Goal: Information Seeking & Learning: Learn about a topic

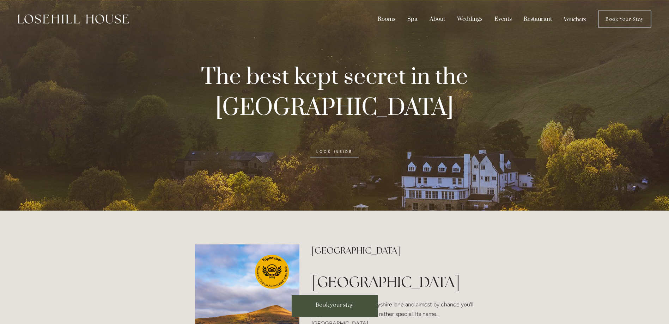
click at [341, 151] on link "look inside" at bounding box center [334, 151] width 49 height 11
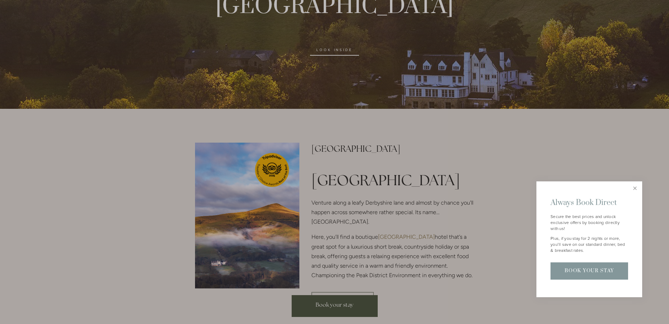
scroll to position [106, 0]
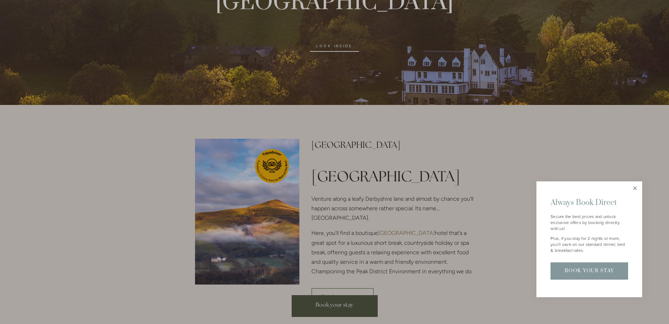
click at [635, 187] on link "Close" at bounding box center [635, 189] width 12 height 12
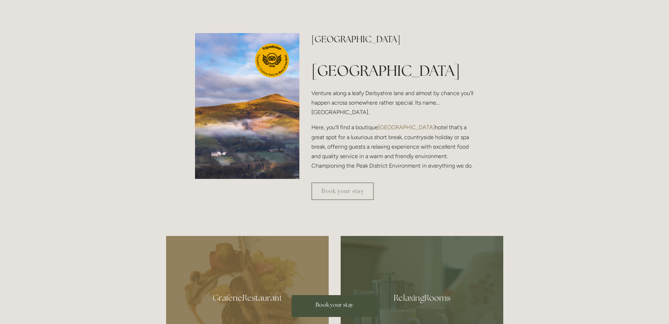
scroll to position [0, 0]
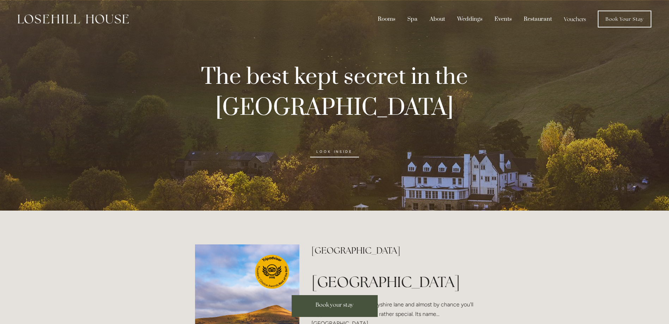
click at [338, 151] on link "look inside" at bounding box center [334, 151] width 49 height 11
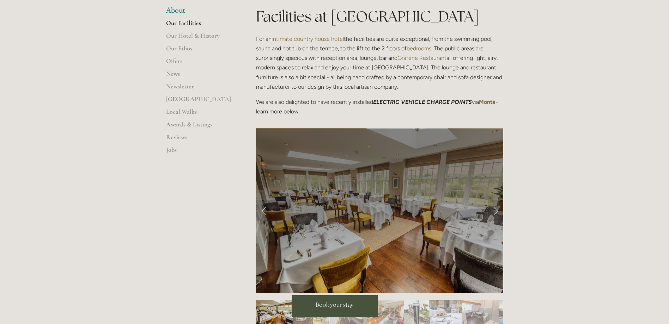
scroll to position [176, 0]
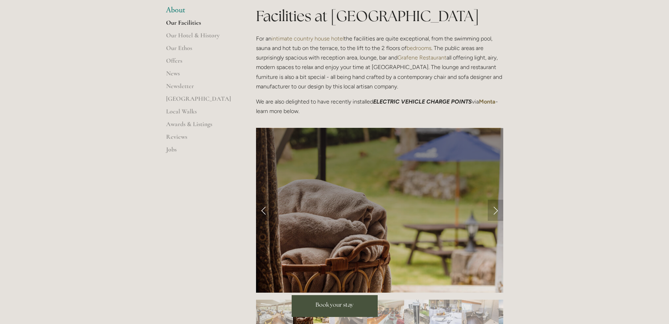
click at [495, 212] on link "Next Slide" at bounding box center [496, 210] width 16 height 21
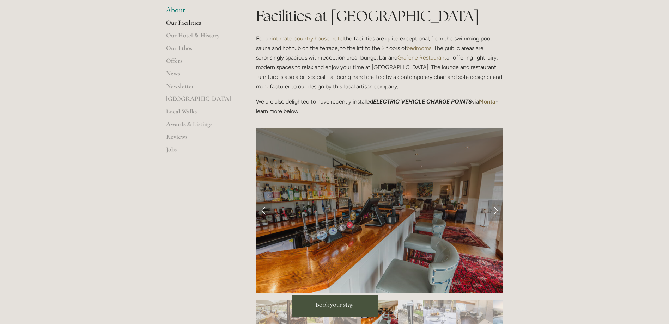
click at [495, 212] on link "Next Slide" at bounding box center [496, 210] width 16 height 21
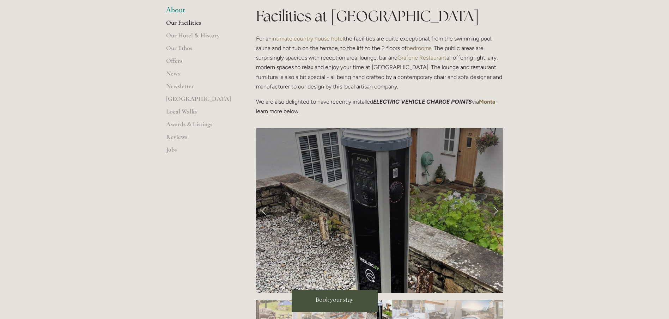
click at [495, 212] on div at bounding box center [334, 159] width 669 height 319
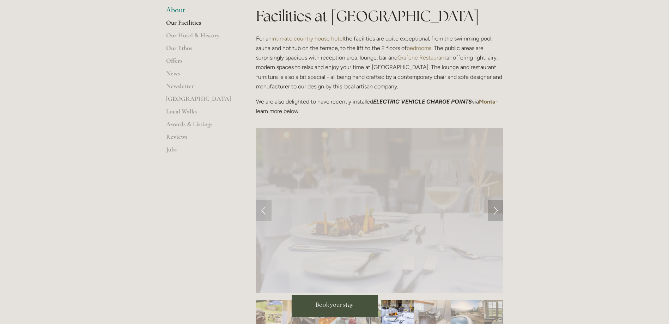
click at [495, 212] on link "Next Slide" at bounding box center [496, 210] width 16 height 21
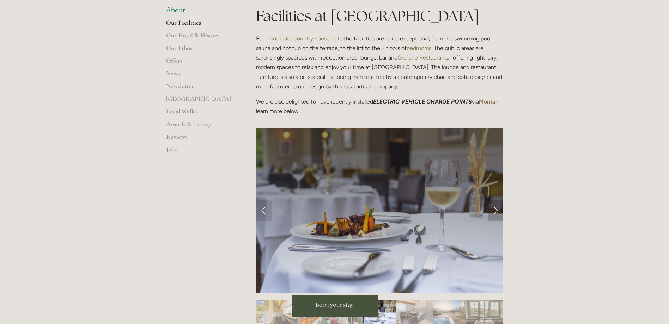
click at [495, 212] on link "Next Slide" at bounding box center [496, 210] width 16 height 21
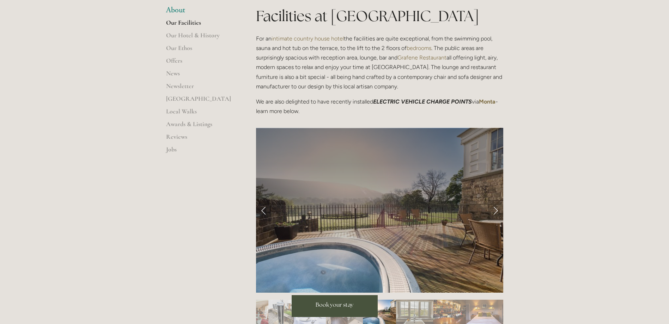
click at [495, 212] on link "Next Slide" at bounding box center [496, 210] width 16 height 21
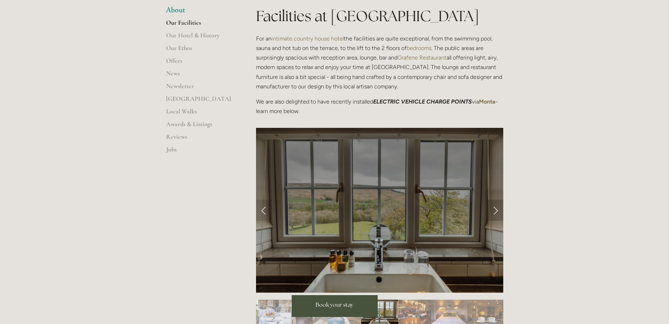
click at [495, 212] on link "Next Slide" at bounding box center [496, 210] width 16 height 21
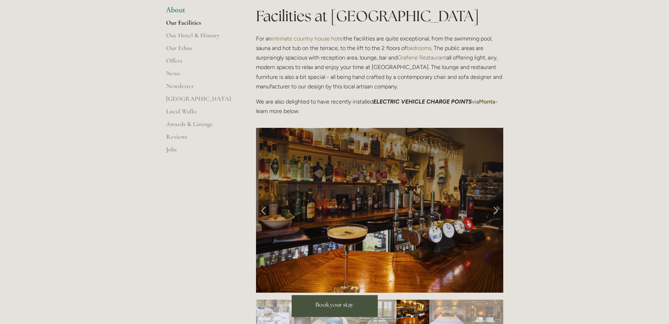
click at [495, 212] on link "Next Slide" at bounding box center [496, 210] width 16 height 21
click at [493, 211] on link "Next Slide" at bounding box center [496, 210] width 16 height 21
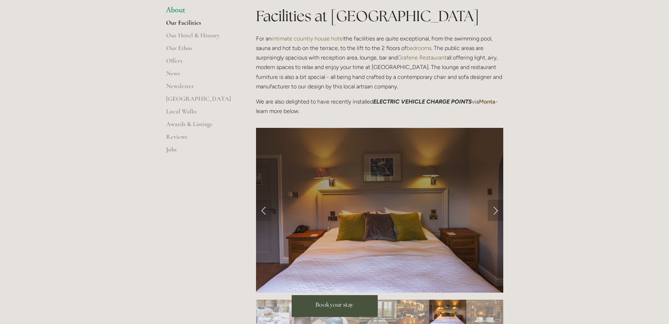
click at [493, 211] on link "Next Slide" at bounding box center [496, 210] width 16 height 21
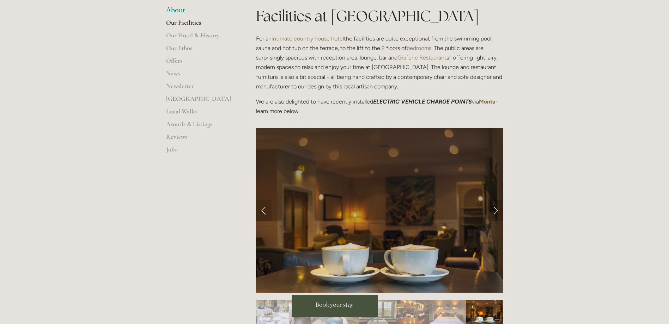
click at [493, 211] on link "Next Slide" at bounding box center [496, 210] width 16 height 21
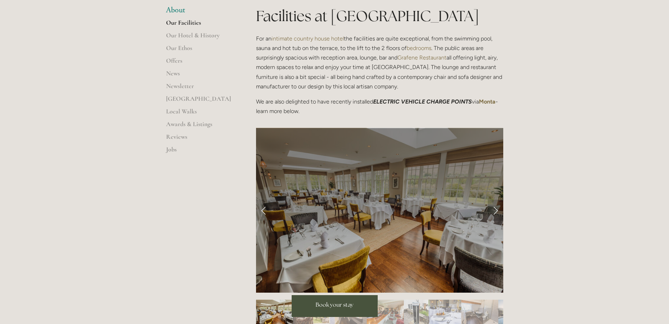
click at [493, 211] on link "Next Slide" at bounding box center [496, 210] width 16 height 21
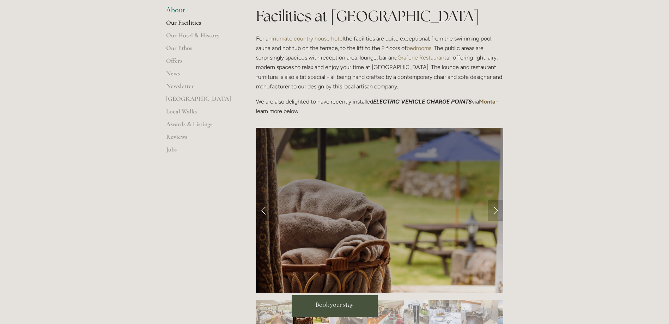
click at [493, 211] on link "Next Slide" at bounding box center [496, 210] width 16 height 21
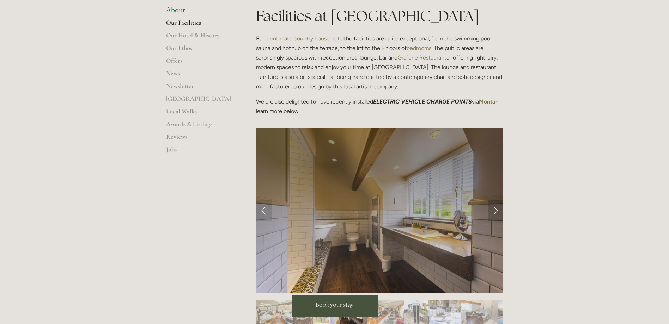
click at [493, 211] on link "Next Slide" at bounding box center [496, 210] width 16 height 21
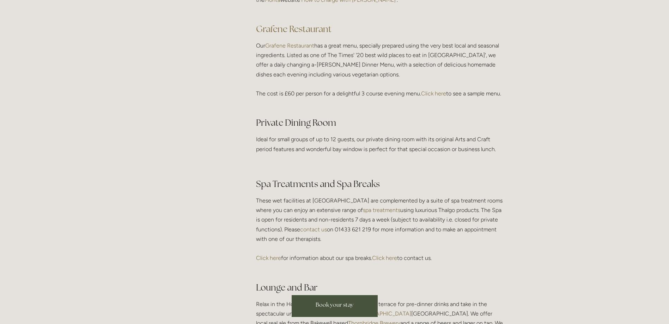
scroll to position [1128, 0]
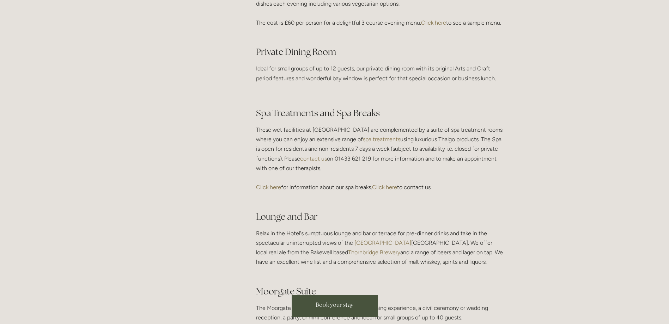
click at [380, 143] on link "spa treatments" at bounding box center [381, 139] width 37 height 7
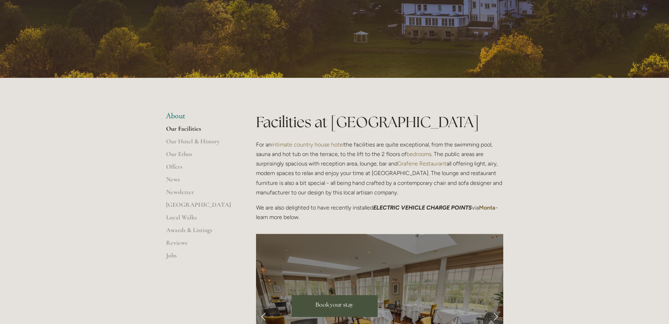
scroll to position [0, 0]
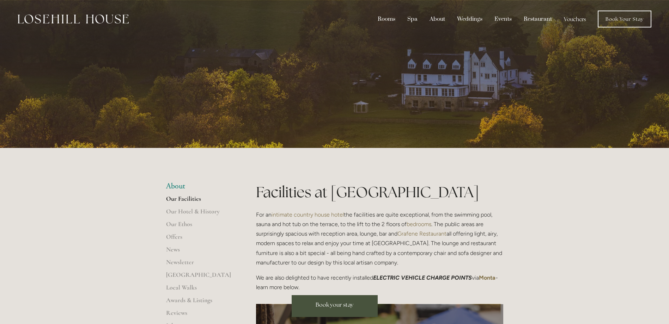
scroll to position [35, 0]
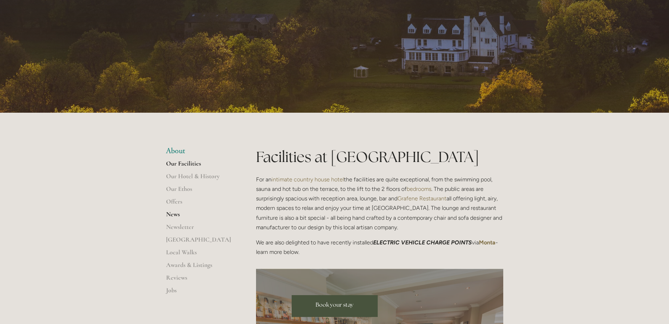
click at [172, 214] on link "News" at bounding box center [199, 216] width 67 height 13
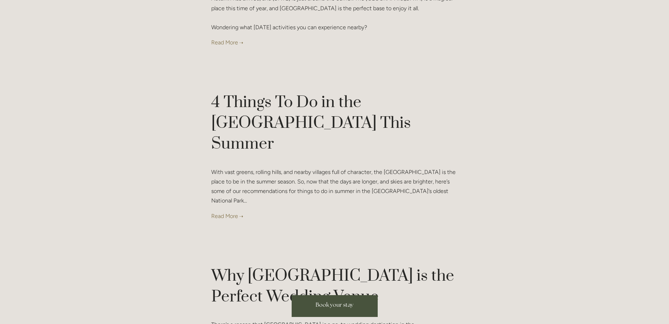
scroll to position [670, 0]
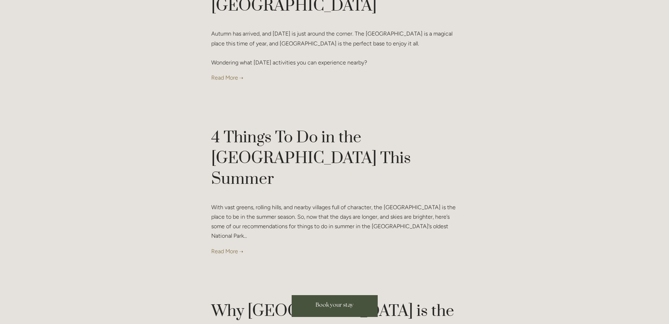
click at [222, 247] on link at bounding box center [334, 252] width 247 height 10
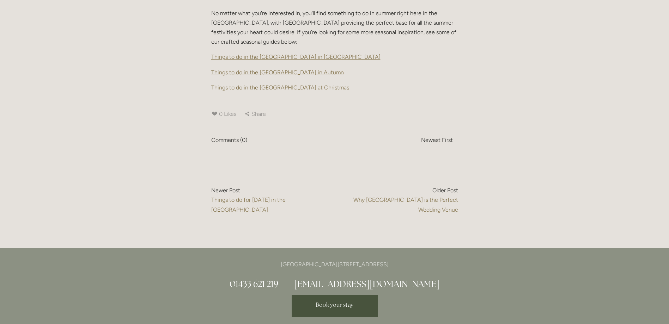
scroll to position [2327, 0]
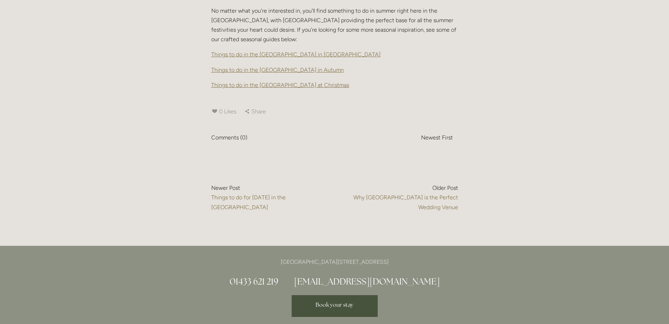
click at [296, 67] on span "Things to do in the Peak District in Autumn" at bounding box center [277, 70] width 133 height 7
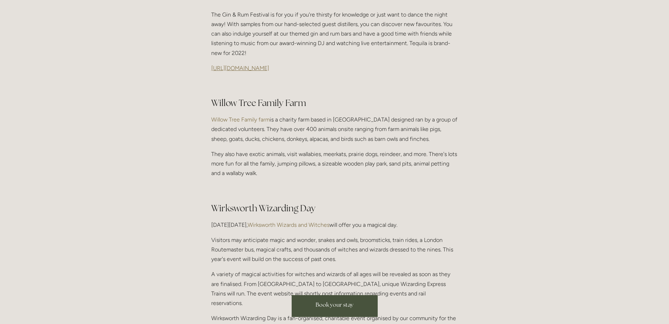
scroll to position [282, 0]
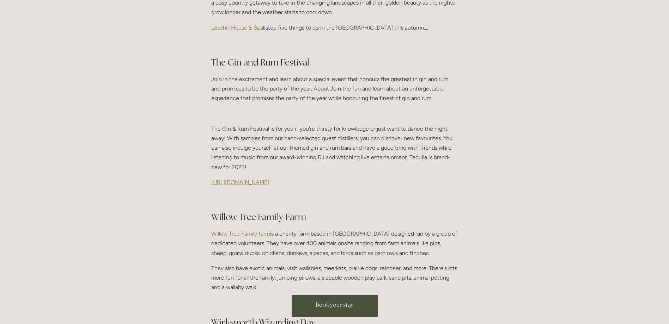
click at [269, 179] on span "[URL][DOMAIN_NAME]" at bounding box center [240, 182] width 58 height 7
